Goal: Task Accomplishment & Management: Manage account settings

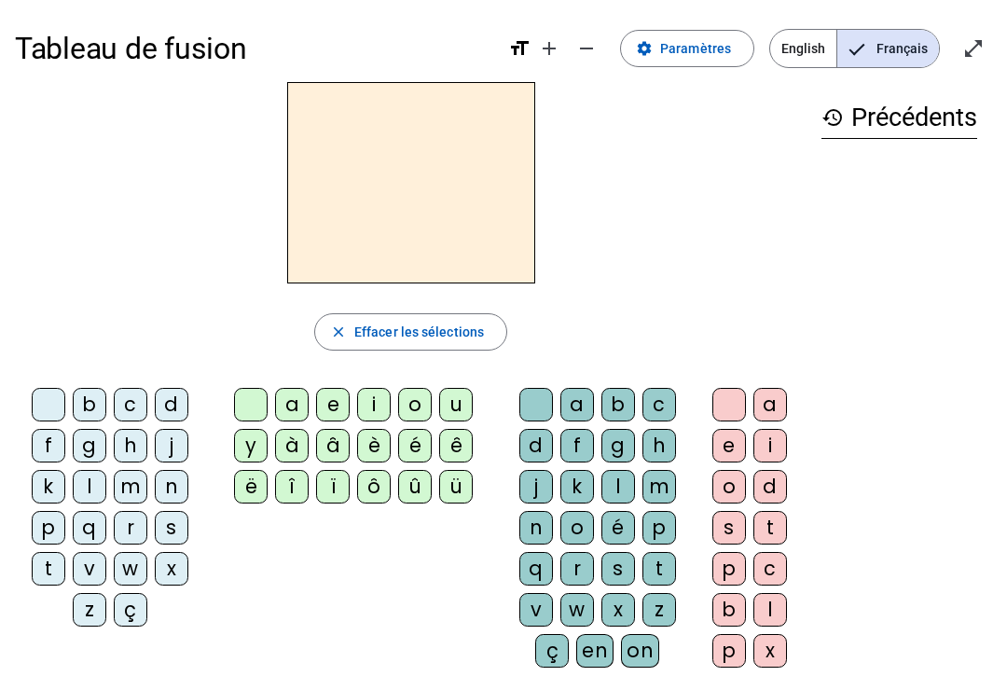
click at [709, 56] on span "Paramètres" at bounding box center [695, 48] width 71 height 22
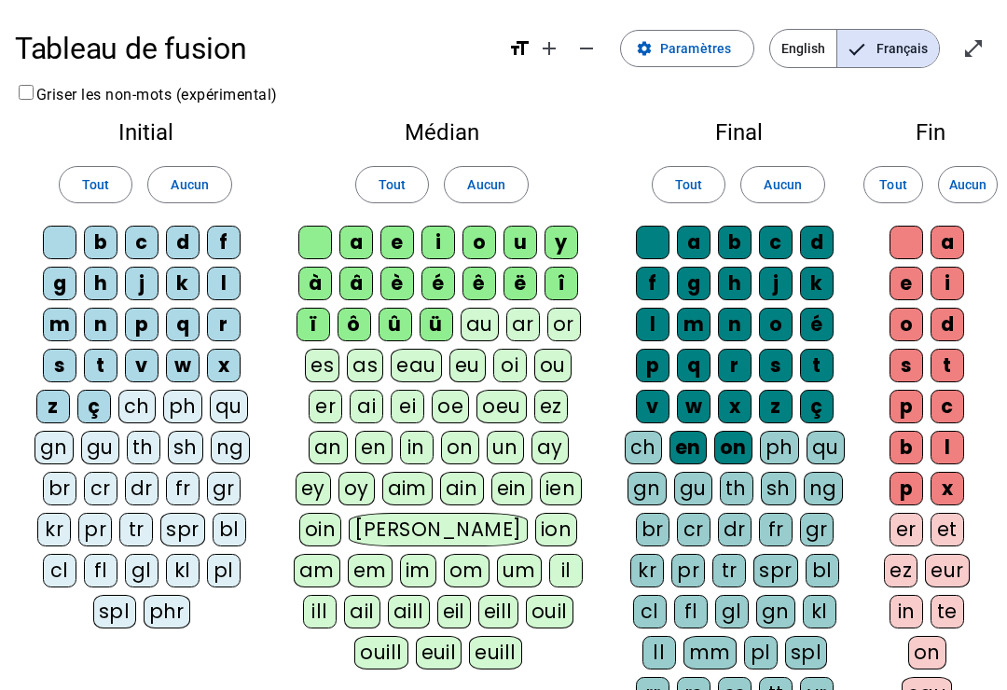
click at [100, 406] on div "ç" at bounding box center [94, 407] width 34 height 34
click at [429, 323] on div "ü" at bounding box center [436, 325] width 34 height 34
click at [388, 326] on div "û" at bounding box center [395, 325] width 34 height 34
click at [351, 324] on div "ô" at bounding box center [354, 325] width 34 height 34
click at [321, 321] on div "ï" at bounding box center [313, 325] width 34 height 34
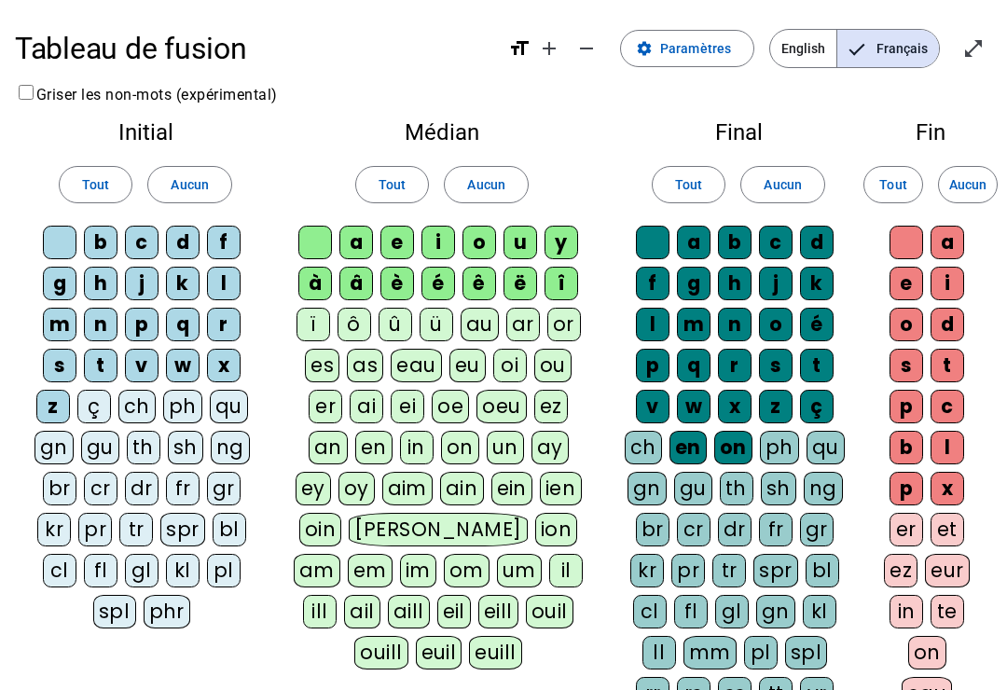
click at [318, 271] on div "à" at bounding box center [315, 284] width 34 height 34
click at [353, 277] on div "â" at bounding box center [356, 284] width 34 height 34
click at [554, 286] on div "î" at bounding box center [561, 284] width 34 height 34
click at [522, 284] on div "ë" at bounding box center [520, 284] width 34 height 34
click at [694, 452] on div "en" at bounding box center [687, 448] width 37 height 34
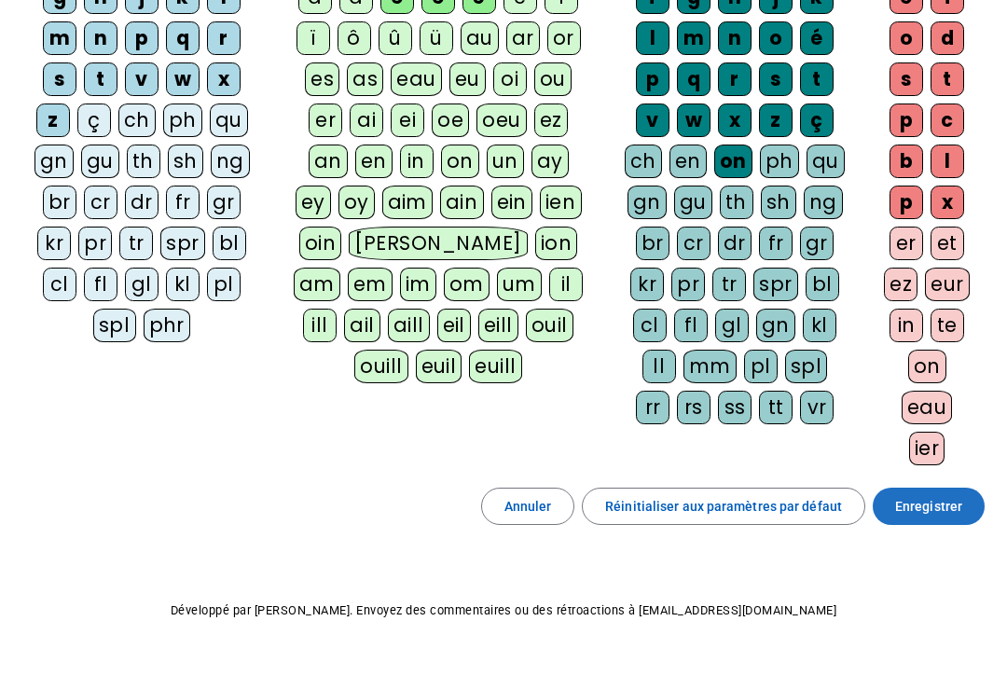
click at [941, 503] on span "Enregistrer" at bounding box center [928, 506] width 67 height 22
